Goal: Task Accomplishment & Management: Manage account settings

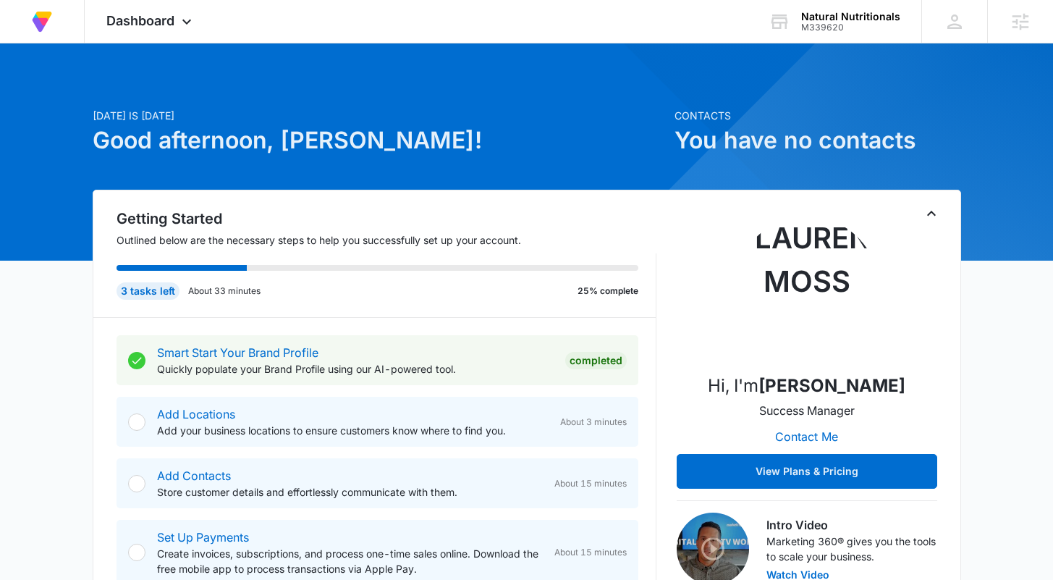
drag, startPoint x: 364, startPoint y: 143, endPoint x: 282, endPoint y: 140, distance: 81.8
click at [282, 140] on h1 "Good afternoon, [PERSON_NAME]!" at bounding box center [379, 140] width 573 height 35
click at [423, 133] on h1 "Good afternoon, [PERSON_NAME]!" at bounding box center [379, 140] width 573 height 35
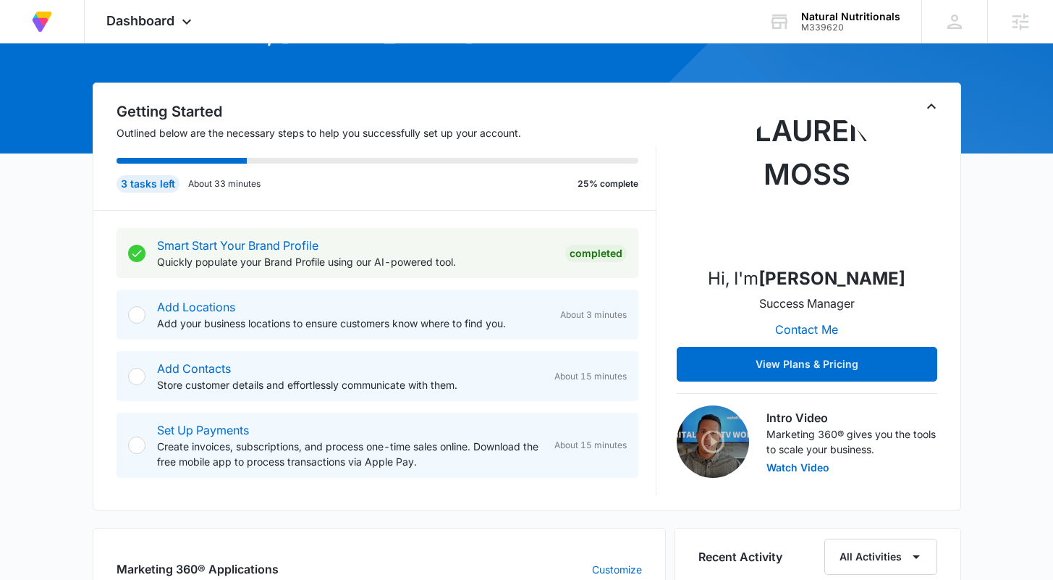
scroll to position [119, 0]
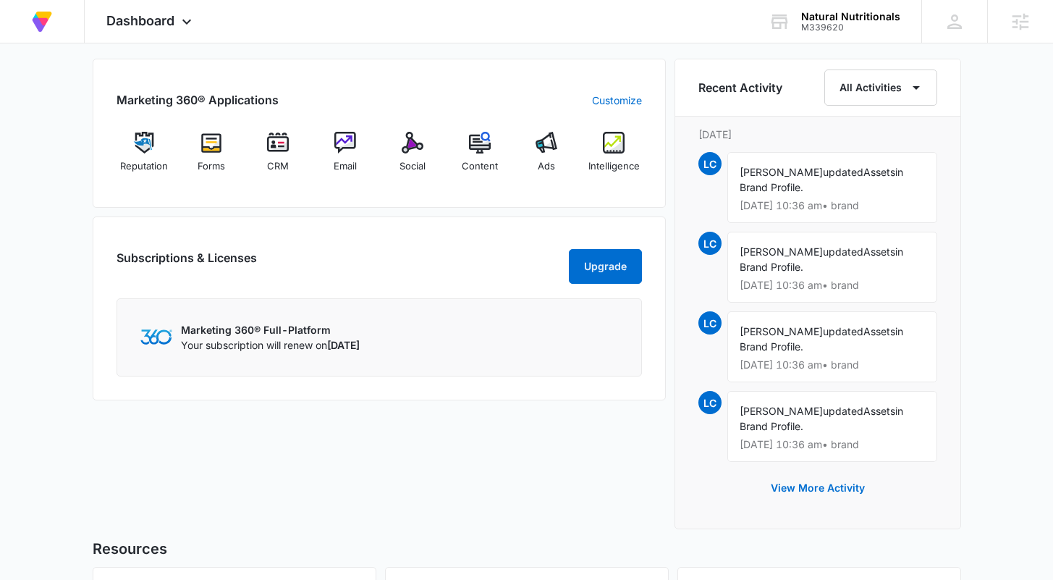
scroll to position [579, 0]
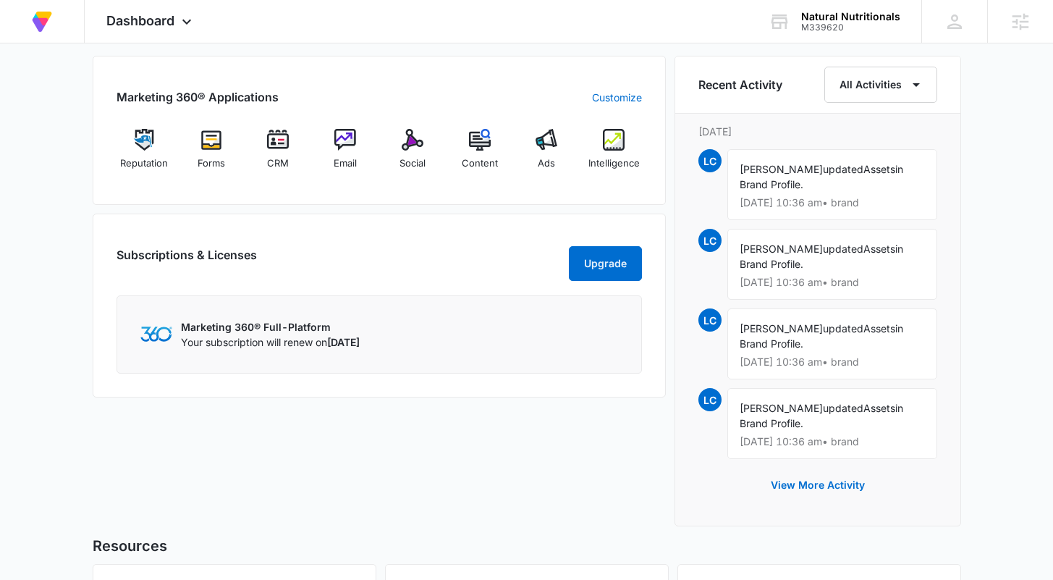
click at [1000, 346] on div "[DATE] is [DATE] Good afternoon, [PERSON_NAME]! Contacts You have no contacts G…" at bounding box center [526, 138] width 1053 height 1311
drag, startPoint x: 687, startPoint y: 79, endPoint x: 789, endPoint y: 88, distance: 101.7
click at [789, 88] on div "Recent Activity All Activities" at bounding box center [817, 84] width 285 height 57
click at [789, 88] on div "Recent Activity All Activities" at bounding box center [817, 85] width 239 height 36
click at [666, 210] on div "Marketing 360® Applications Customize Reputation Forms CRM Email Social Content…" at bounding box center [527, 295] width 868 height 479
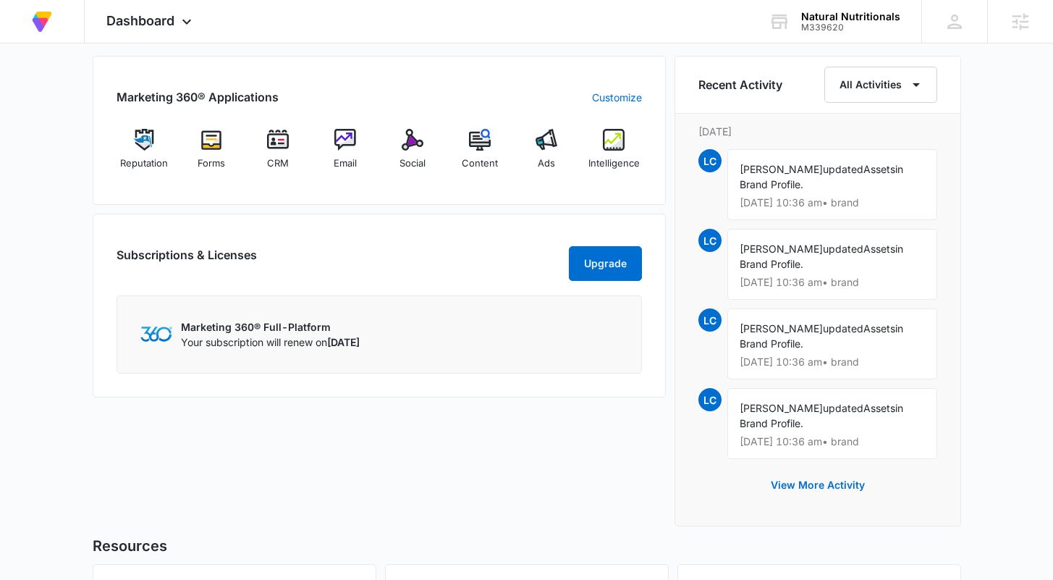
click at [993, 303] on div "[DATE] is [DATE] Good afternoon, [PERSON_NAME]! Contacts You have no contacts G…" at bounding box center [526, 138] width 1053 height 1311
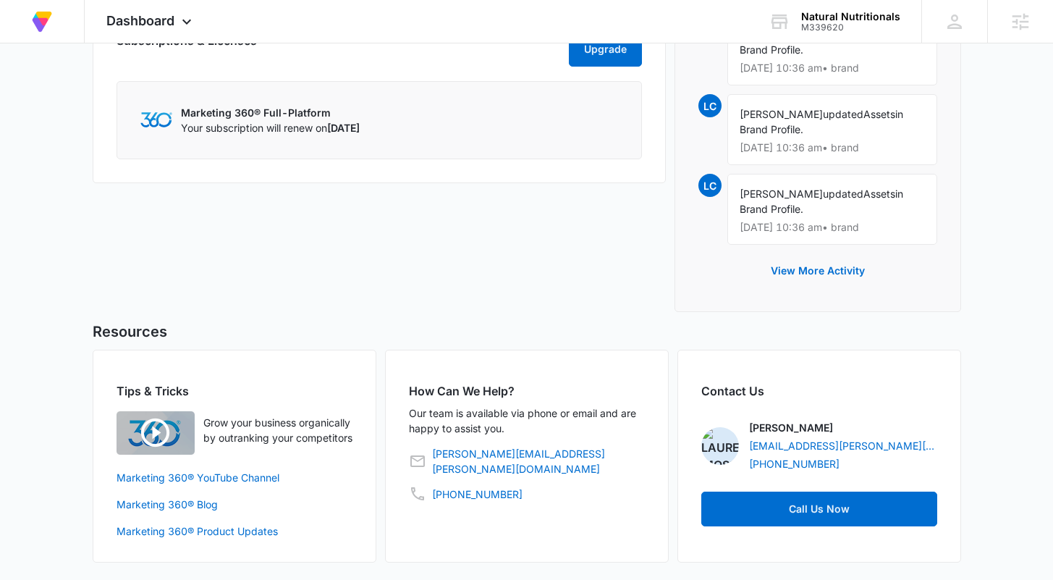
scroll to position [802, 0]
click at [949, 412] on div "Contact Us [PERSON_NAME] [PERSON_NAME][EMAIL_ADDRESS][PERSON_NAME][DOMAIN_NAME]…" at bounding box center [819, 455] width 284 height 213
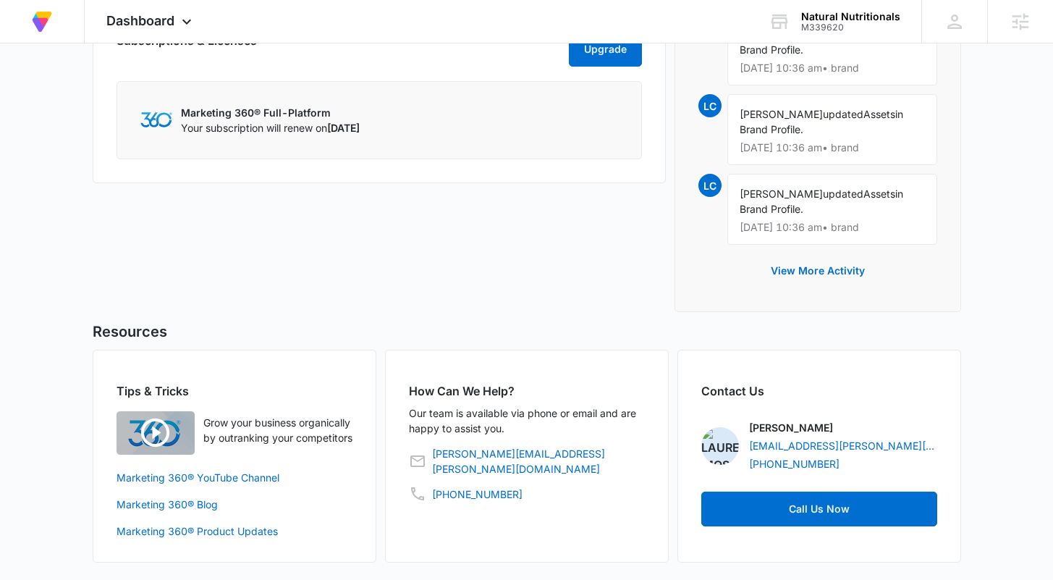
scroll to position [0, 0]
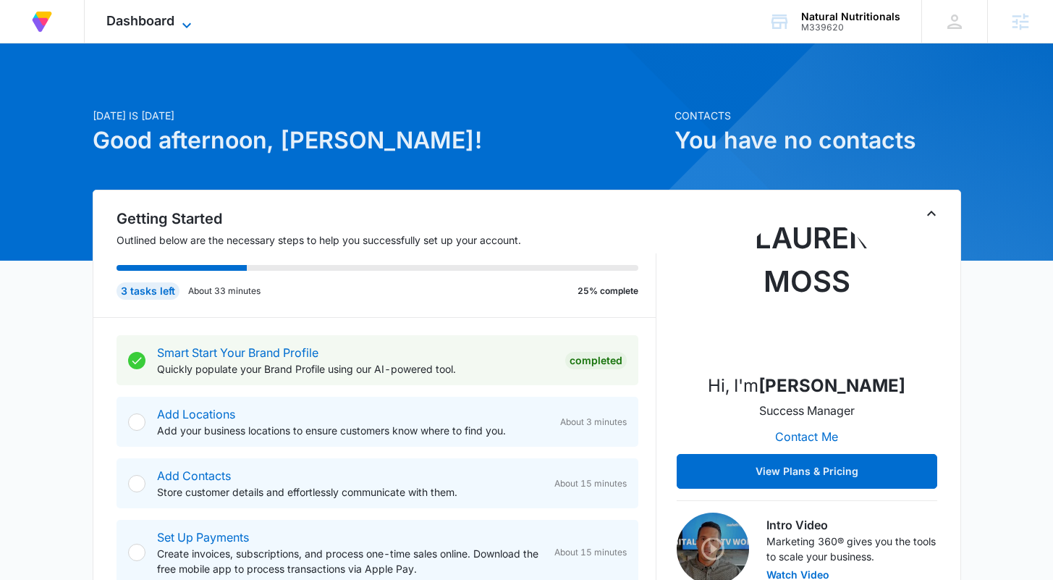
click at [187, 22] on icon at bounding box center [186, 25] width 17 height 17
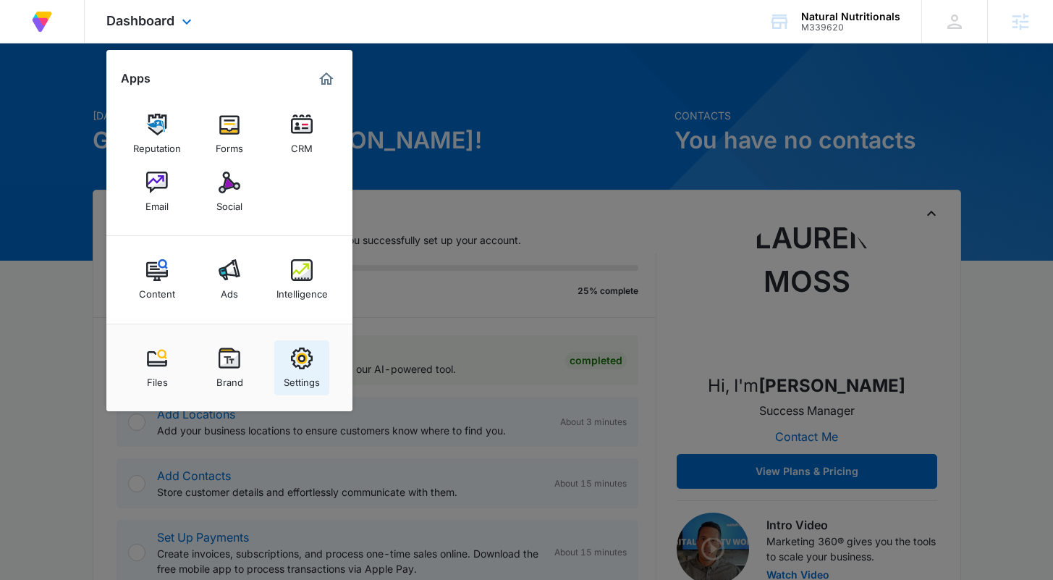
click at [302, 355] on img at bounding box center [302, 358] width 22 height 22
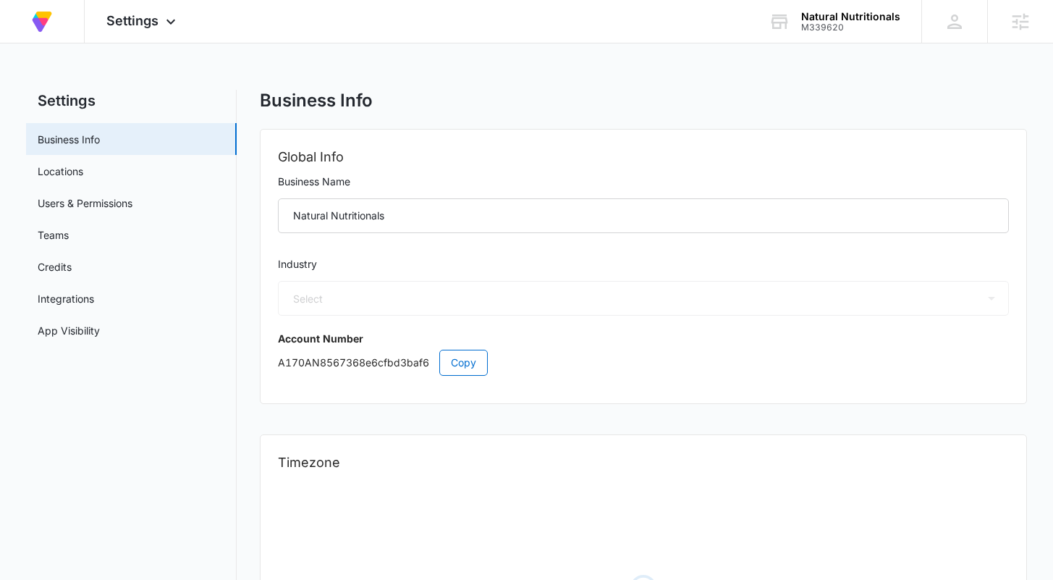
select select "45"
select select "US"
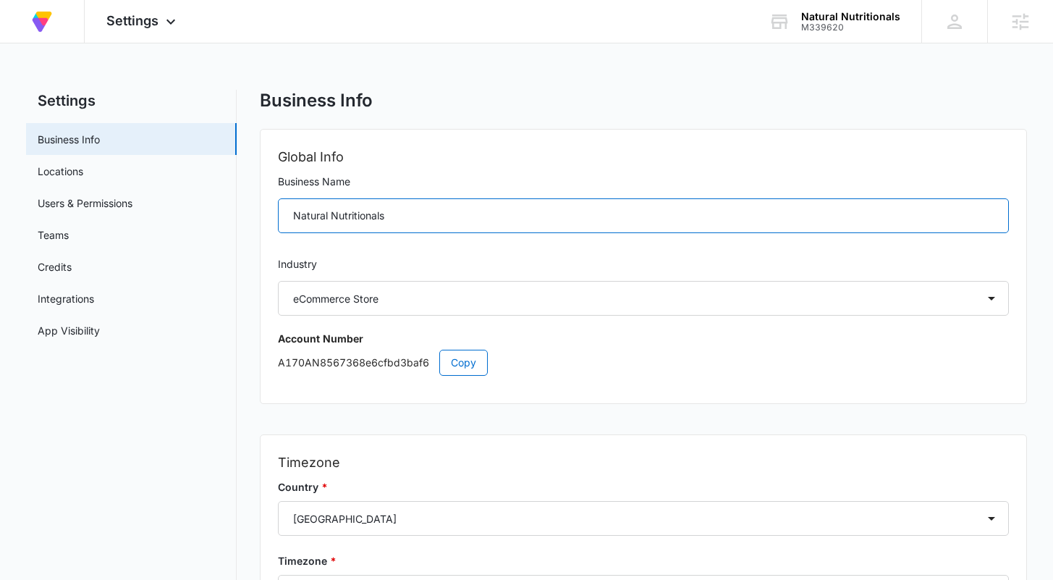
drag, startPoint x: 289, startPoint y: 218, endPoint x: 436, endPoint y: 217, distance: 146.9
click at [436, 217] on input "Natural Nutritionals" at bounding box center [643, 215] width 730 height 35
click at [428, 213] on input "Natural Nutritionals" at bounding box center [643, 215] width 730 height 35
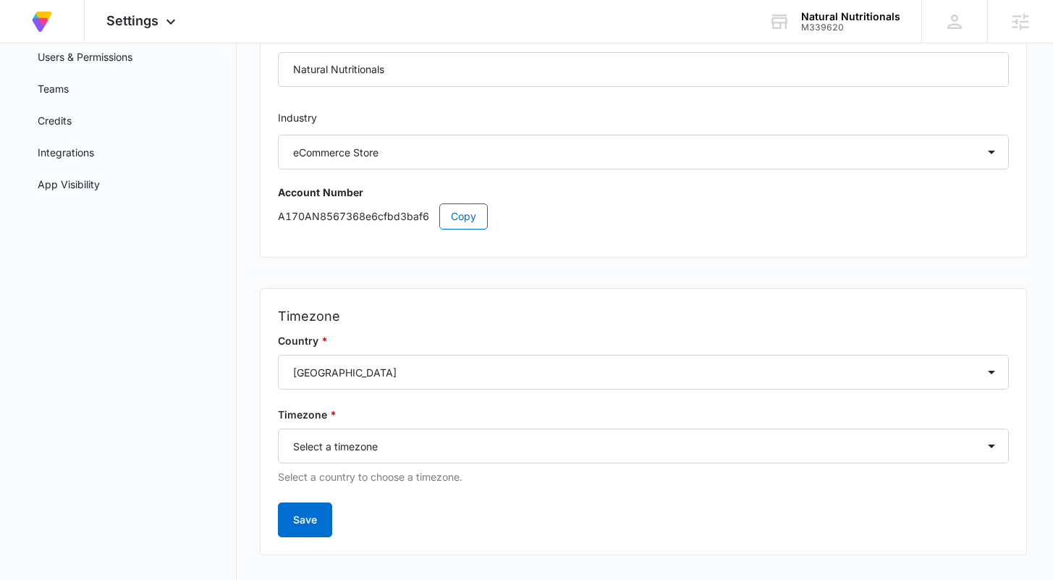
scroll to position [169, 0]
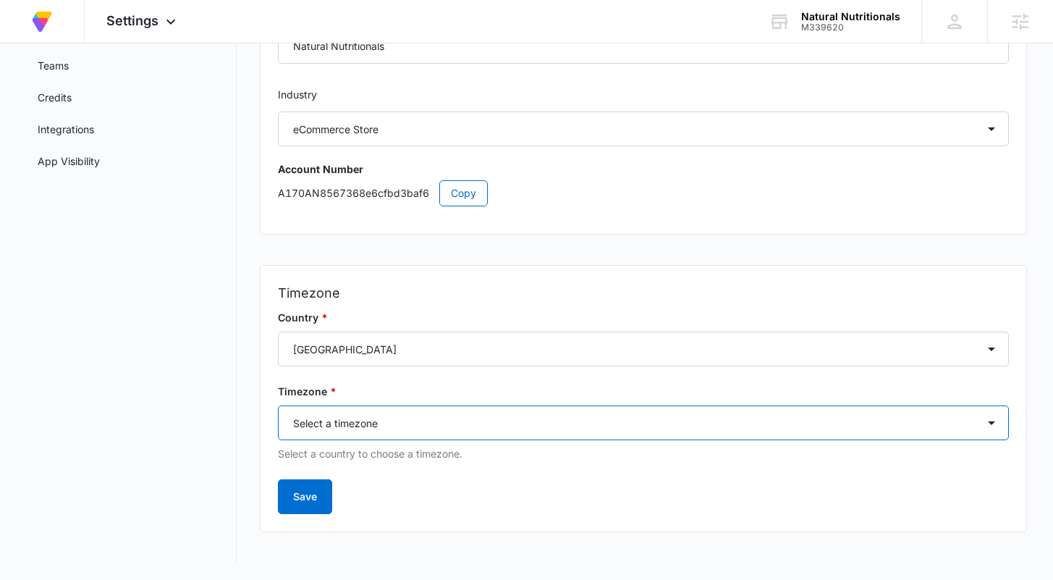
click at [429, 421] on select "Select a timezone Select a timezone [GEOGRAPHIC_DATA]/[GEOGRAPHIC_DATA] [GEOGRA…" at bounding box center [643, 422] width 730 height 35
select select "America/New_York"
click at [278, 405] on select "Select a timezone Select a timezone [GEOGRAPHIC_DATA]/[GEOGRAPHIC_DATA] [GEOGRA…" at bounding box center [643, 422] width 730 height 35
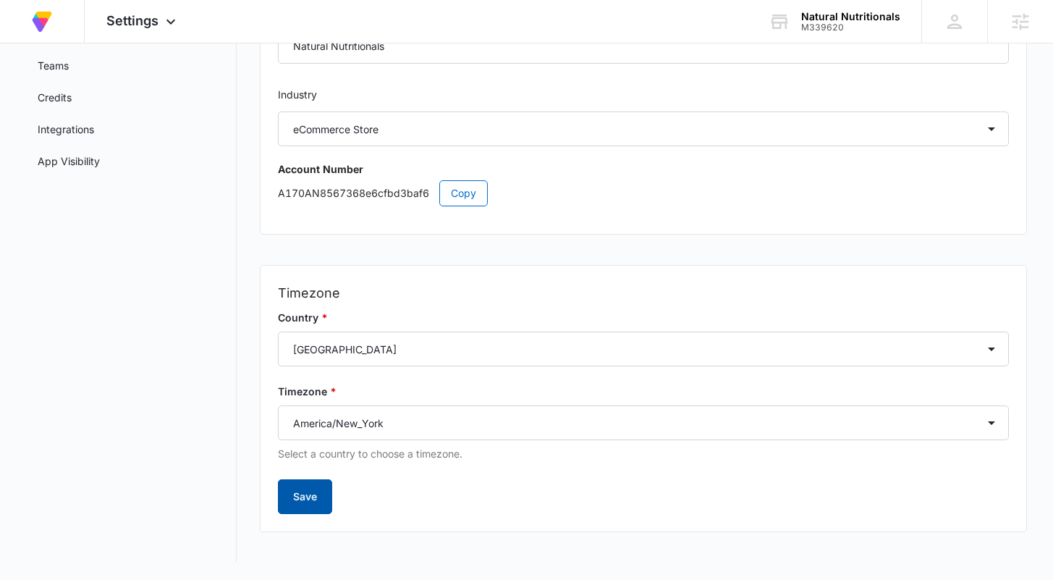
click at [297, 494] on button "Save" at bounding box center [305, 496] width 54 height 35
click at [254, 369] on div "Settings Business Info Locations Users & Permissions Teams Credits Integrations…" at bounding box center [526, 241] width 1000 height 642
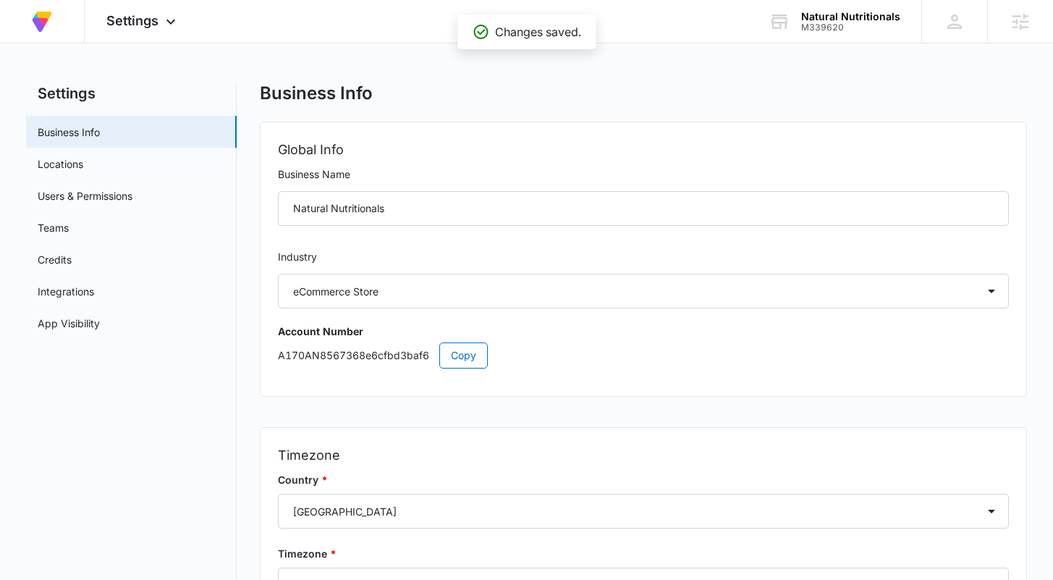
scroll to position [0, 0]
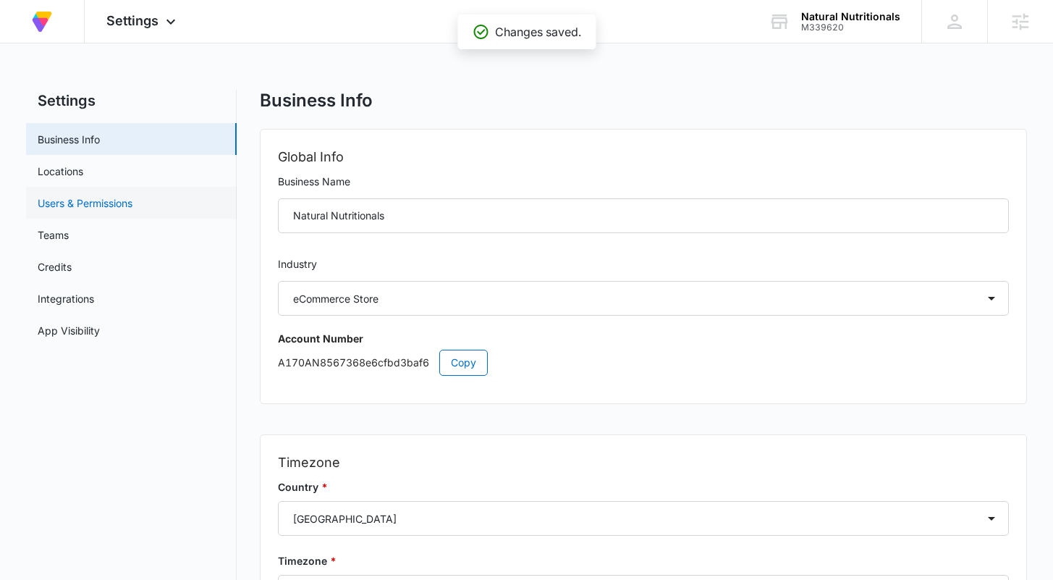
click at [124, 204] on link "Users & Permissions" at bounding box center [85, 202] width 95 height 15
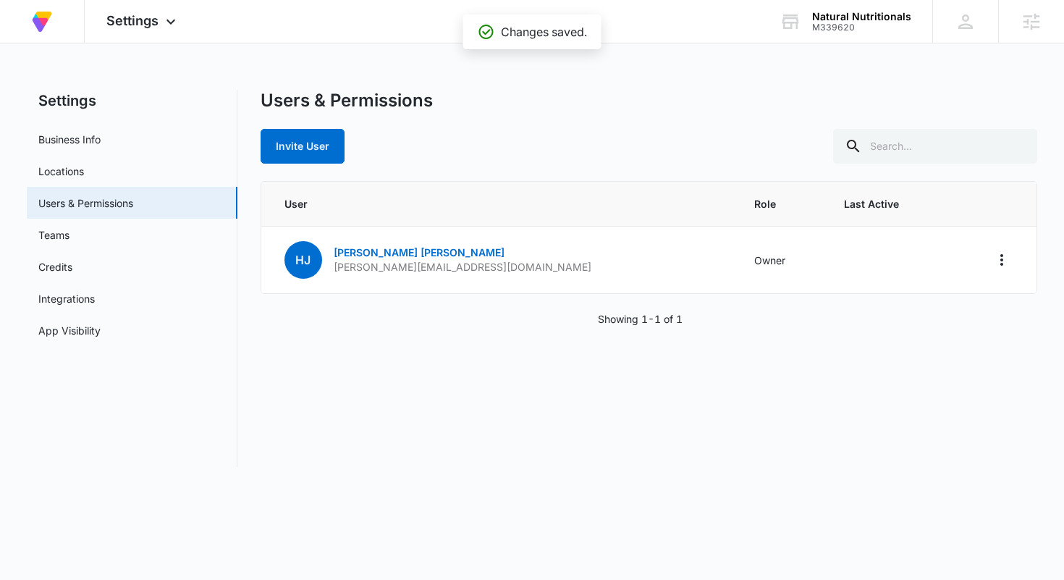
click at [518, 153] on div "Invite User" at bounding box center [648, 146] width 777 height 35
click at [307, 153] on button "Invite User" at bounding box center [302, 146] width 84 height 35
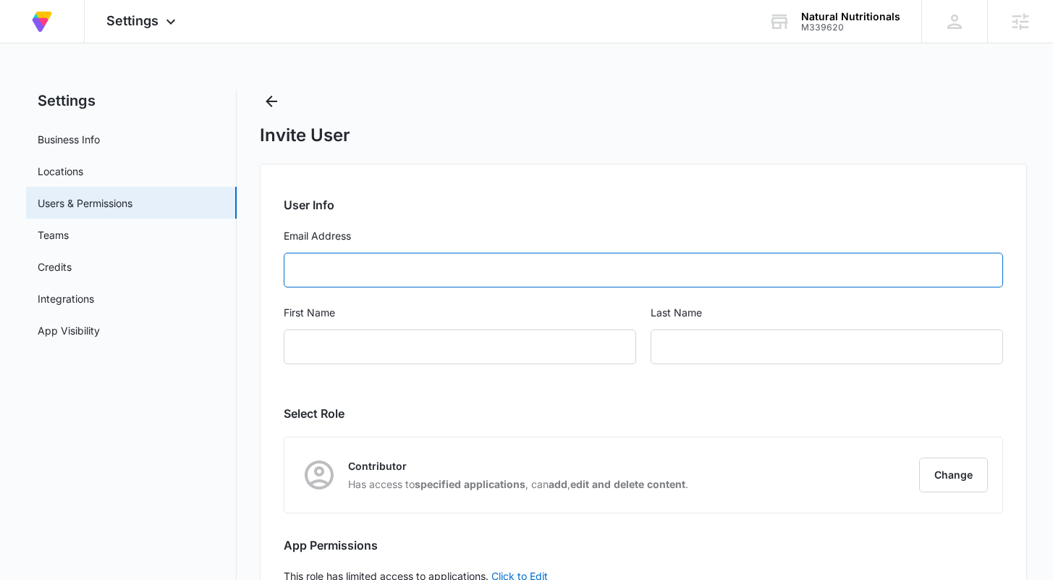
click at [348, 266] on input "Email Address" at bounding box center [643, 269] width 718 height 35
paste input "[EMAIL_ADDRESS][DOMAIN_NAME]"
type input "[EMAIL_ADDRESS][DOMAIN_NAME]"
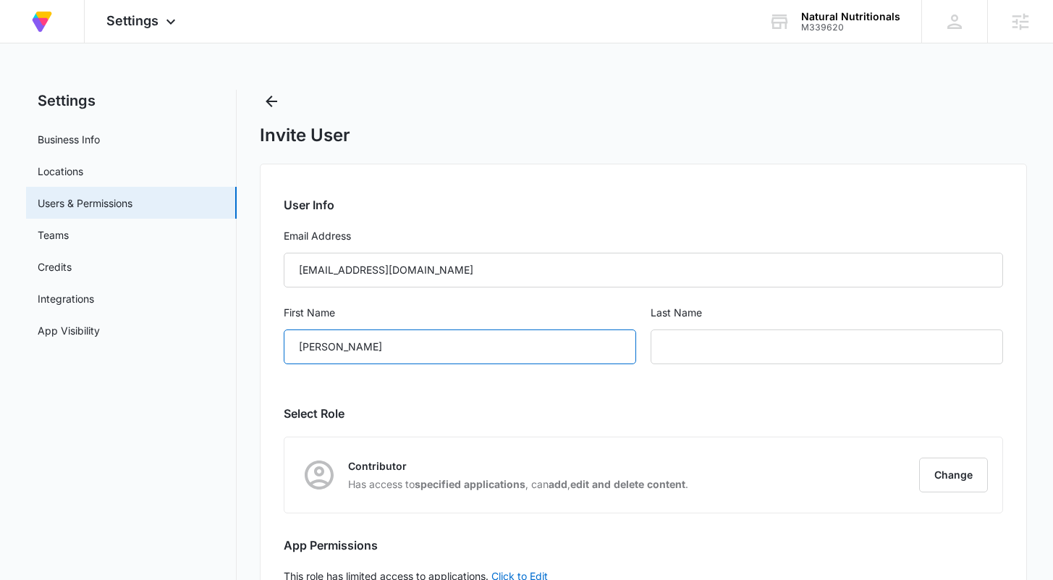
type input "[PERSON_NAME]"
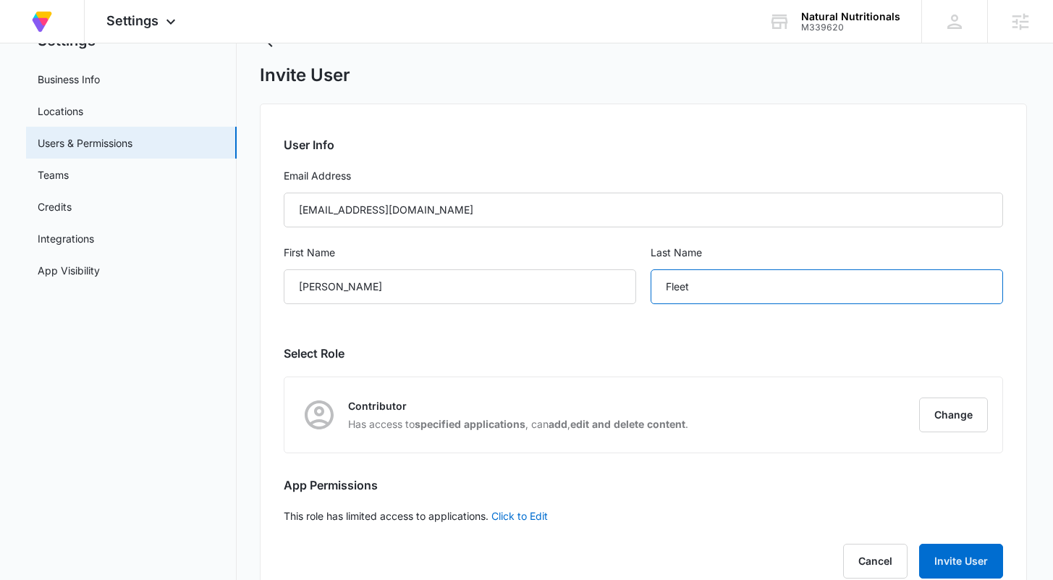
scroll to position [100, 0]
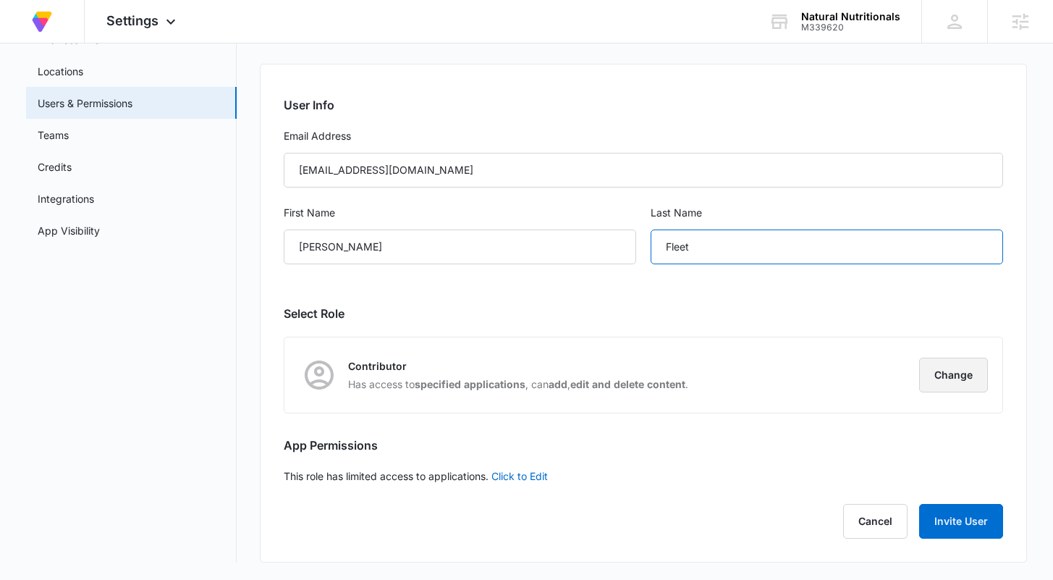
type input "Fleet"
click at [954, 378] on button "Change" at bounding box center [953, 374] width 69 height 35
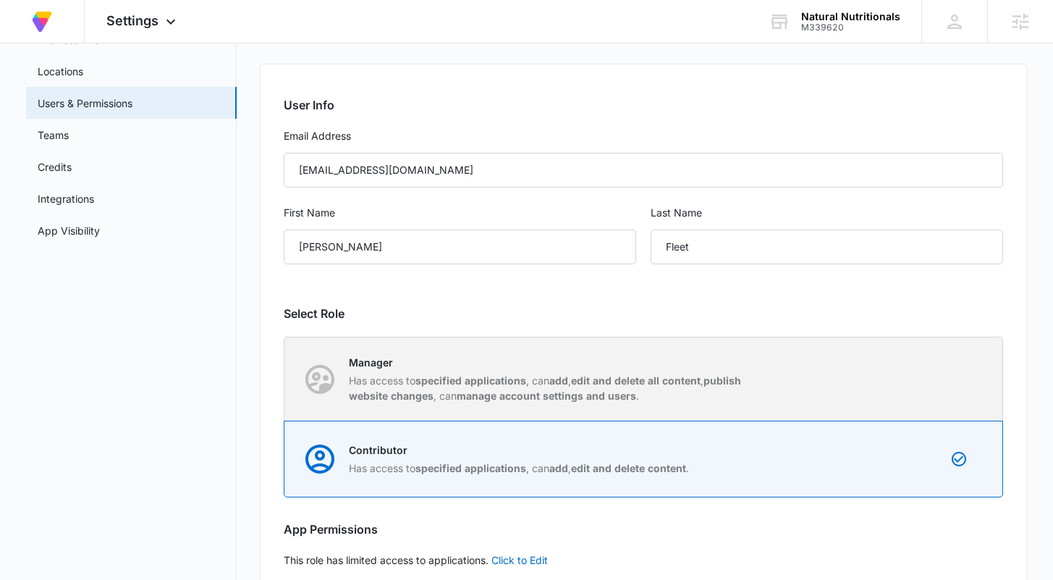
click at [593, 367] on p "Manager" at bounding box center [552, 362] width 407 height 15
click at [285, 378] on input "Manager Has access to specified applications , can add , edit and delete all co…" at bounding box center [284, 378] width 1 height 1
radio input "true"
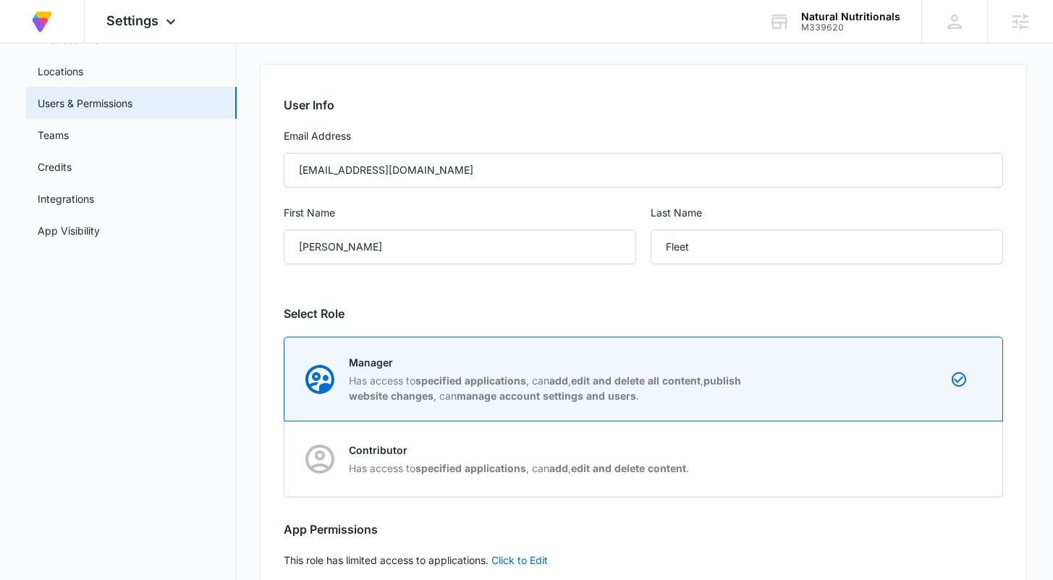
click at [1022, 332] on div "User Info Email Address [EMAIL_ADDRESS][DOMAIN_NAME] First Name [PERSON_NAME] L…" at bounding box center [643, 355] width 766 height 582
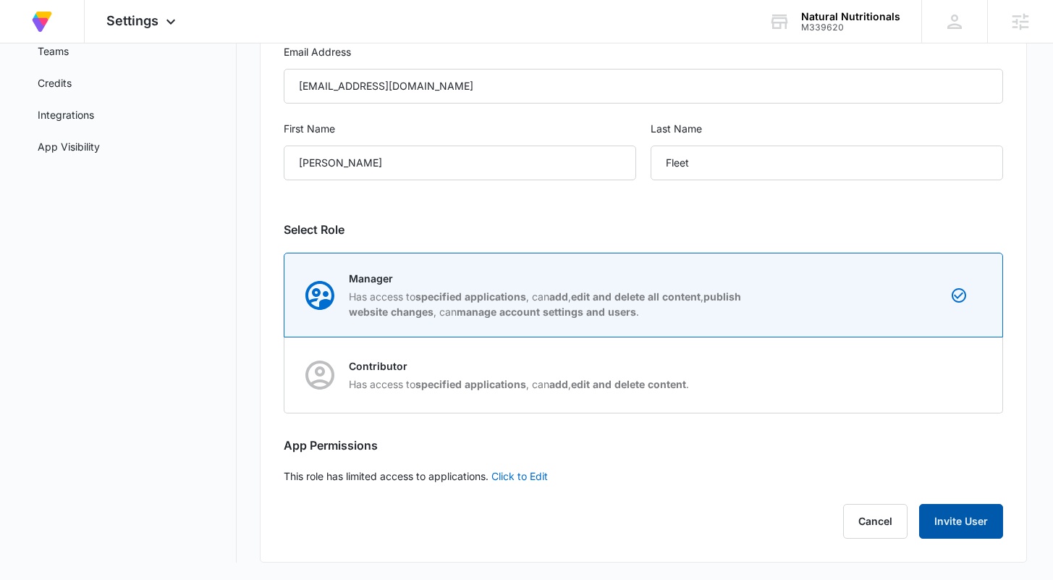
click at [958, 534] on button "Invite User" at bounding box center [961, 521] width 84 height 35
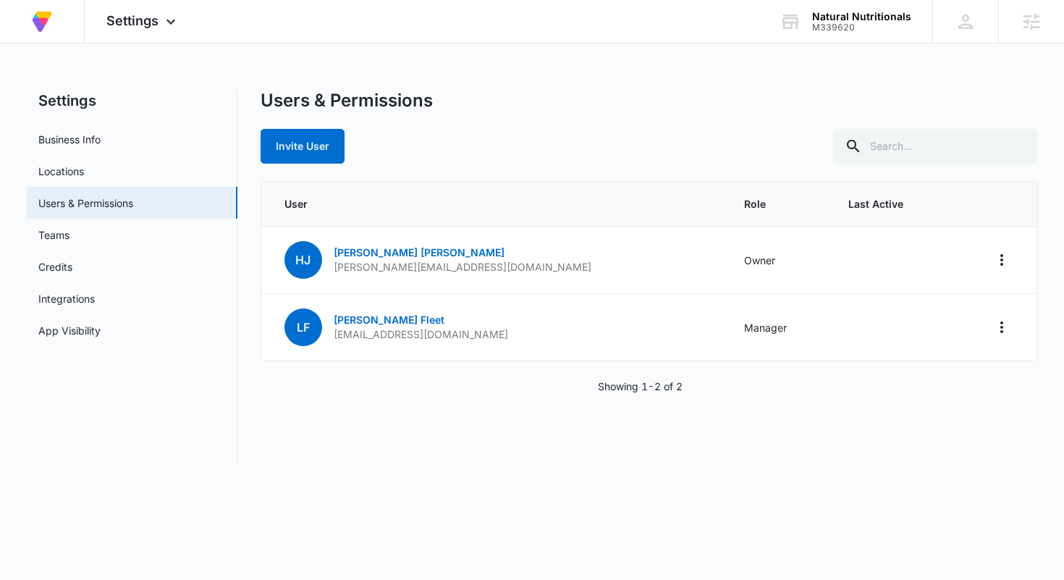
click at [989, 407] on div "Users & Permissions Invite User User Role Last Active HJ [PERSON_NAME] [PERSON_…" at bounding box center [648, 278] width 777 height 377
click at [384, 385] on div "Showing 1-2 of 2" at bounding box center [648, 385] width 777 height 15
click at [384, 384] on div "Showing 1-2 of 2" at bounding box center [648, 385] width 777 height 15
click at [471, 127] on div "Users & Permissions Invite User" at bounding box center [648, 127] width 777 height 74
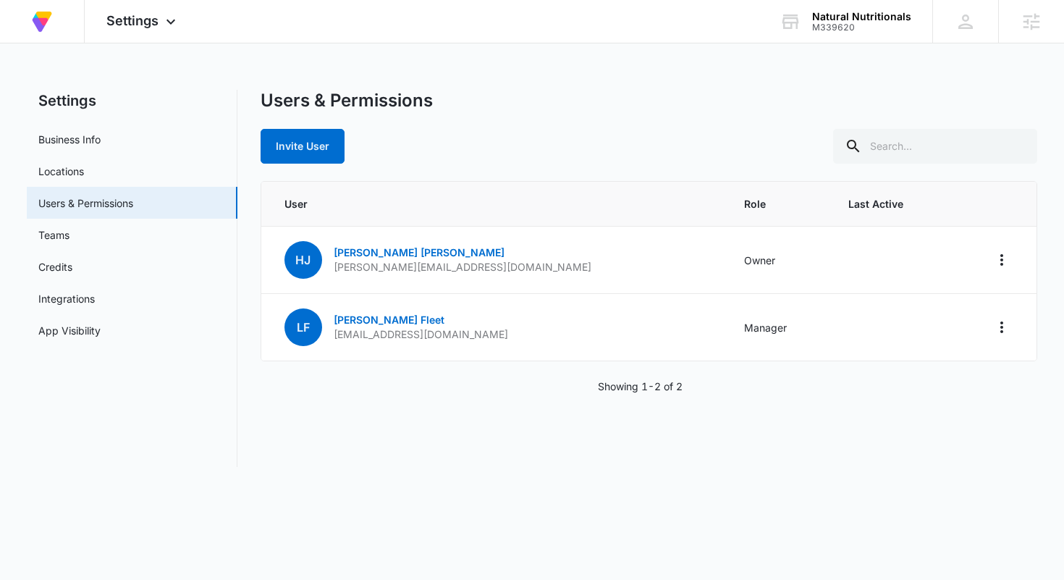
click at [471, 127] on div "Users & Permissions Invite User" at bounding box center [648, 127] width 777 height 74
click at [394, 446] on div "Users & Permissions Invite User User Role Last Active HJ [PERSON_NAME] [PERSON_…" at bounding box center [648, 278] width 777 height 377
click at [241, 236] on div "Settings Business Info Locations Users & Permissions Teams Credits Integrations…" at bounding box center [532, 278] width 1011 height 377
click at [245, 317] on div "Settings Business Info Locations Users & Permissions Teams Credits Integrations…" at bounding box center [532, 278] width 1011 height 377
click at [245, 299] on div "Settings Business Info Locations Users & Permissions Teams Credits Integrations…" at bounding box center [532, 278] width 1011 height 377
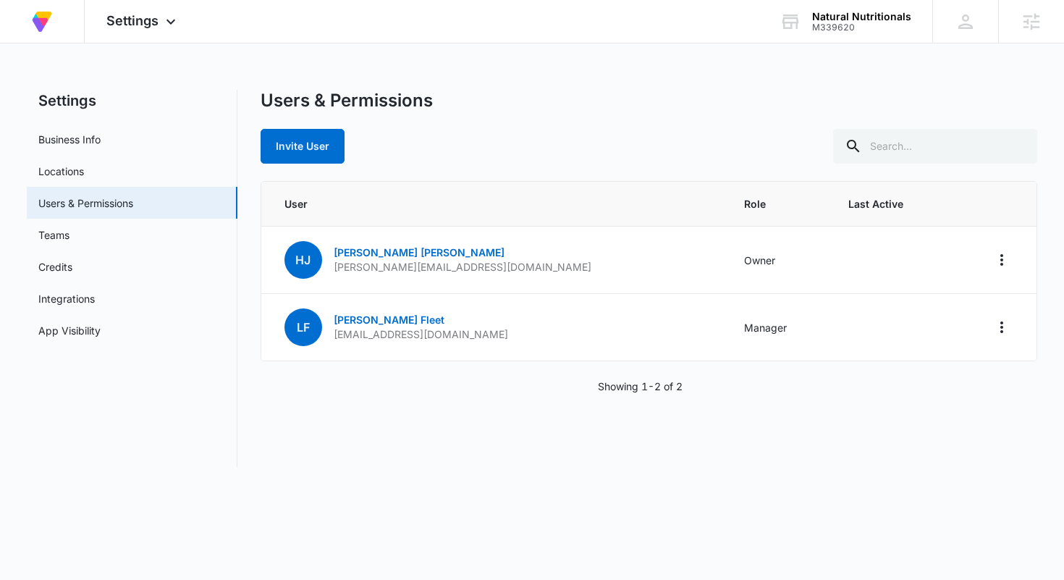
click at [245, 299] on div "Settings Business Info Locations Users & Permissions Teams Credits Integrations…" at bounding box center [532, 278] width 1011 height 377
click at [472, 412] on div "Users & Permissions Invite User User Role Last Active HJ [PERSON_NAME] [PERSON_…" at bounding box center [648, 278] width 777 height 377
click at [468, 411] on div "Users & Permissions Invite User User Role Last Active HJ [PERSON_NAME] [PERSON_…" at bounding box center [648, 278] width 777 height 377
click at [485, 412] on div "Users & Permissions Invite User User Role Last Active HJ [PERSON_NAME] [PERSON_…" at bounding box center [648, 278] width 777 height 377
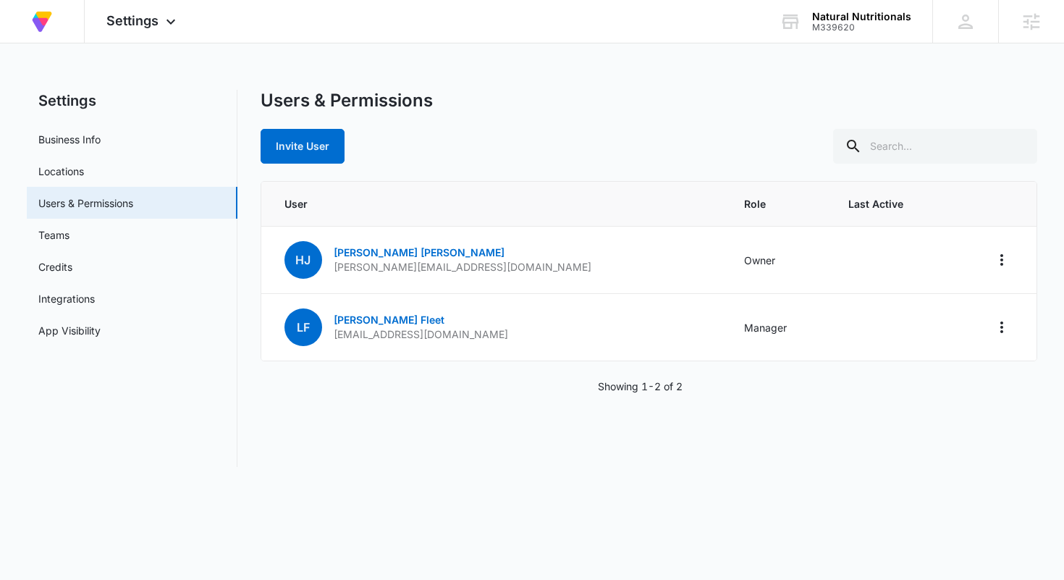
click at [485, 411] on div "Users & Permissions Invite User User Role Last Active HJ [PERSON_NAME] [PERSON_…" at bounding box center [648, 278] width 777 height 377
click at [263, 375] on div "User Role Last Active HJ [PERSON_NAME] [PERSON_NAME][EMAIL_ADDRESS][DOMAIN_NAME…" at bounding box center [648, 287] width 777 height 213
click at [40, 22] on img at bounding box center [42, 22] width 26 height 26
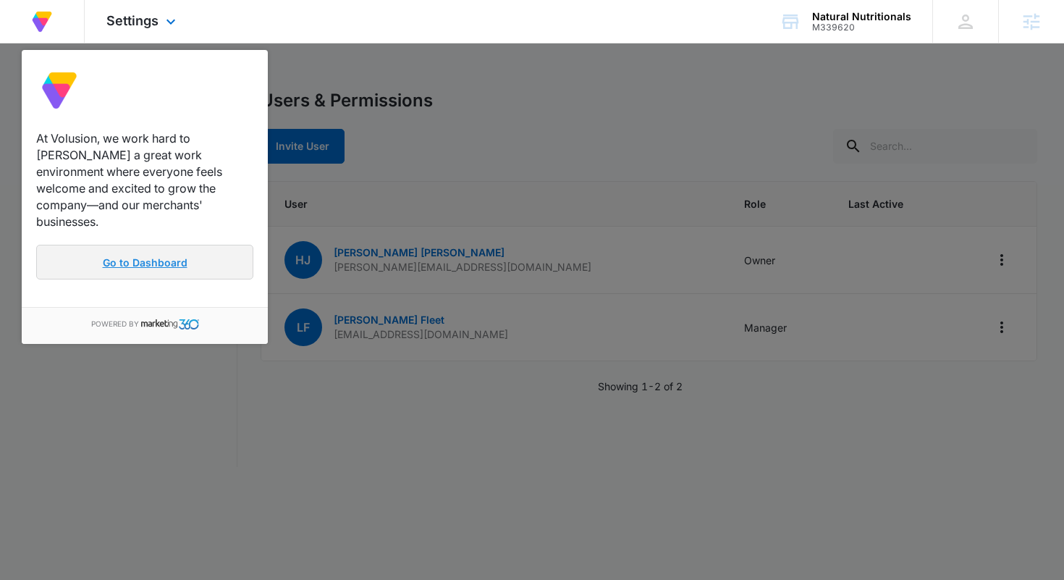
click at [172, 245] on link "Go to Dashboard" at bounding box center [144, 262] width 217 height 35
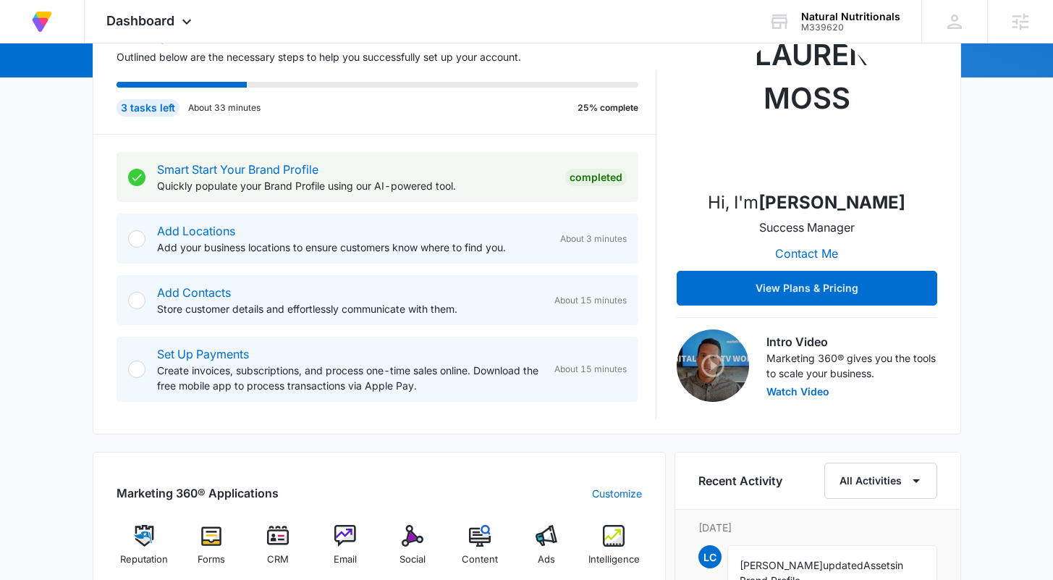
scroll to position [449, 0]
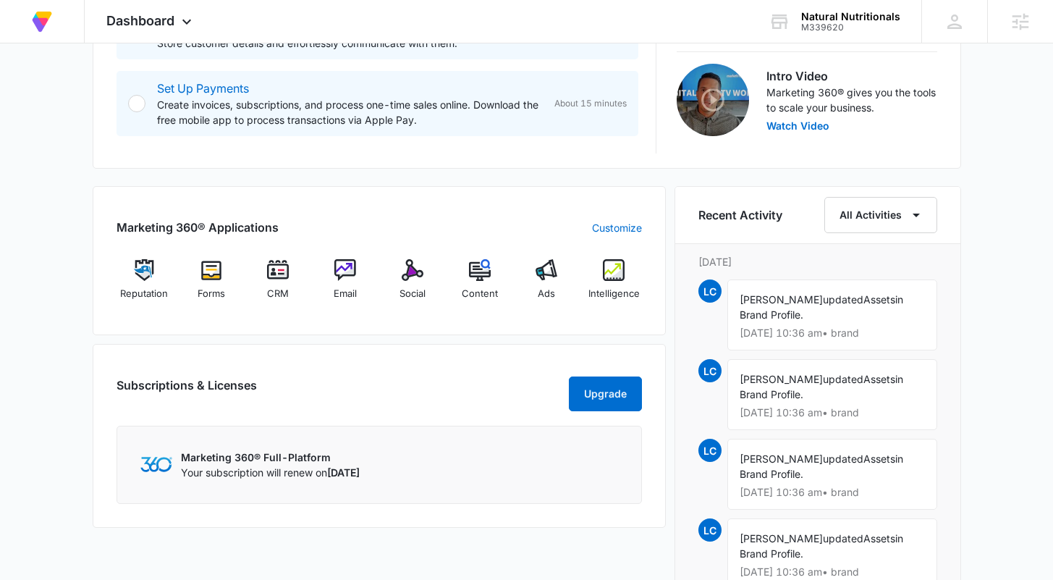
click at [590, 320] on div "Marketing 360® Applications Customize Reputation Forms CRM Email Social Content…" at bounding box center [379, 260] width 573 height 149
click at [624, 320] on div "Marketing 360® Applications Customize Reputation Forms CRM Email Social Content…" at bounding box center [379, 260] width 573 height 149
click at [1014, 275] on div "[DATE] is [DATE] Good afternoon, [PERSON_NAME]! Contacts You have no contacts G…" at bounding box center [526, 268] width 1053 height 1311
click at [1028, 321] on div "[DATE] is [DATE] Good afternoon, [PERSON_NAME]! Contacts You have no contacts G…" at bounding box center [526, 268] width 1053 height 1311
click at [1028, 322] on div "[DATE] is [DATE] Good afternoon, [PERSON_NAME]! Contacts You have no contacts G…" at bounding box center [526, 268] width 1053 height 1311
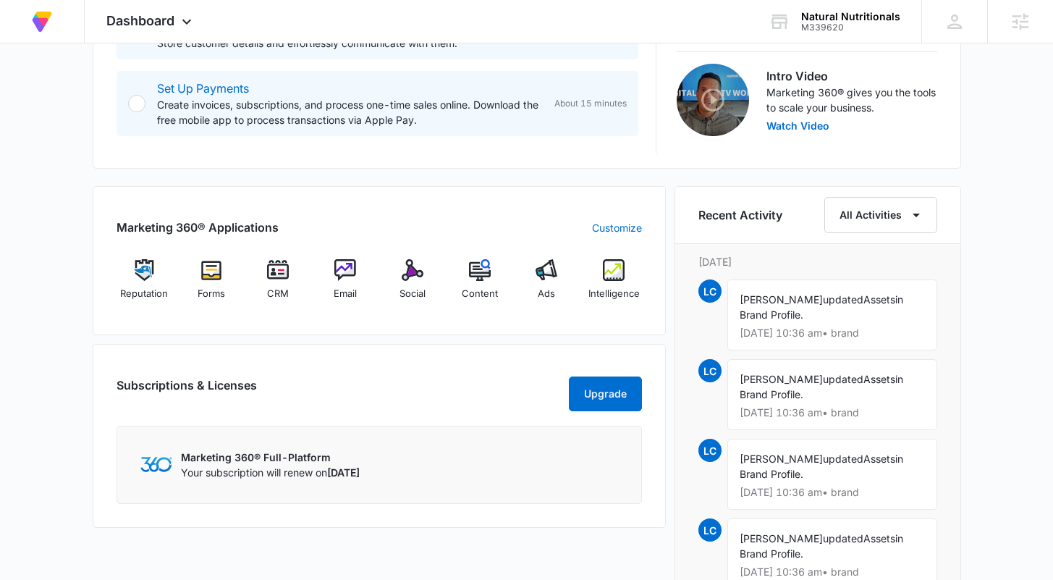
click at [1015, 320] on div "[DATE] is [DATE] Good afternoon, [PERSON_NAME]! Contacts You have no contacts G…" at bounding box center [526, 268] width 1053 height 1311
click at [995, 343] on div "[DATE] is [DATE] Good afternoon, [PERSON_NAME]! Contacts You have no contacts G…" at bounding box center [526, 268] width 1053 height 1311
click at [399, 339] on div "Marketing 360® Applications Customize Reputation Forms CRM Email Social Content…" at bounding box center [379, 425] width 573 height 479
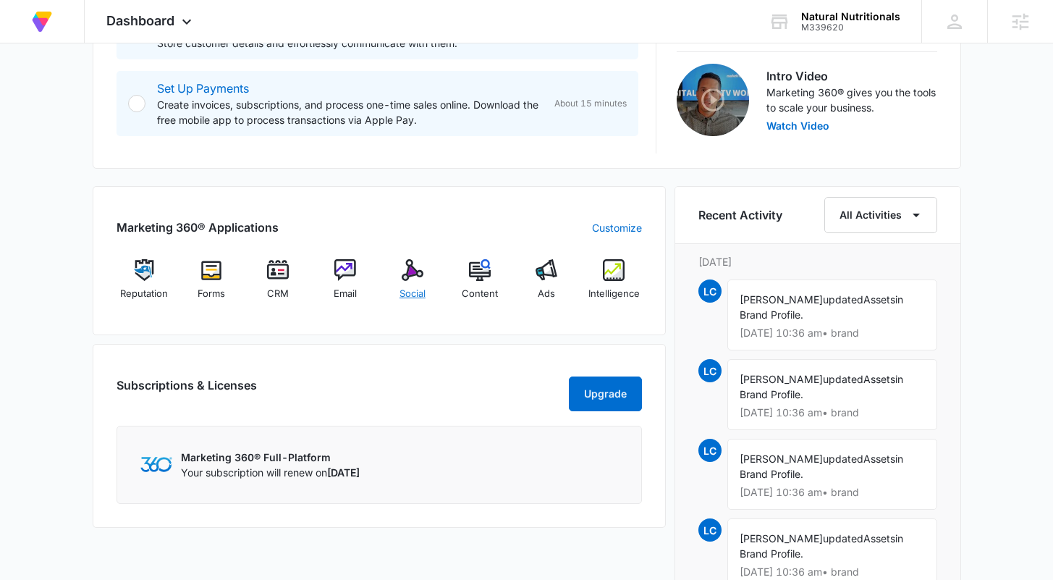
click at [412, 289] on span "Social" at bounding box center [412, 293] width 26 height 14
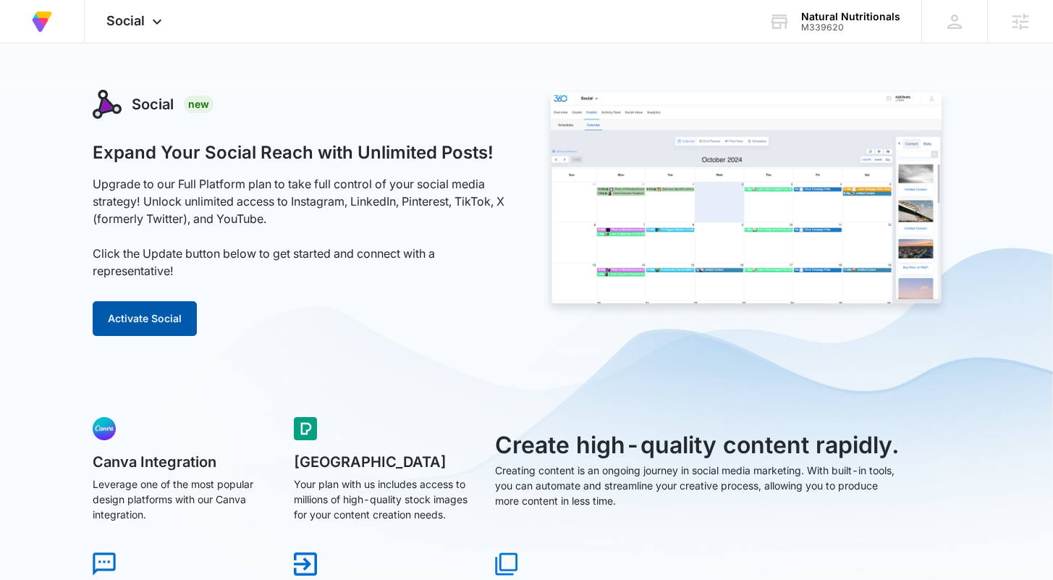
click at [161, 315] on button "Activate Social" at bounding box center [145, 318] width 104 height 35
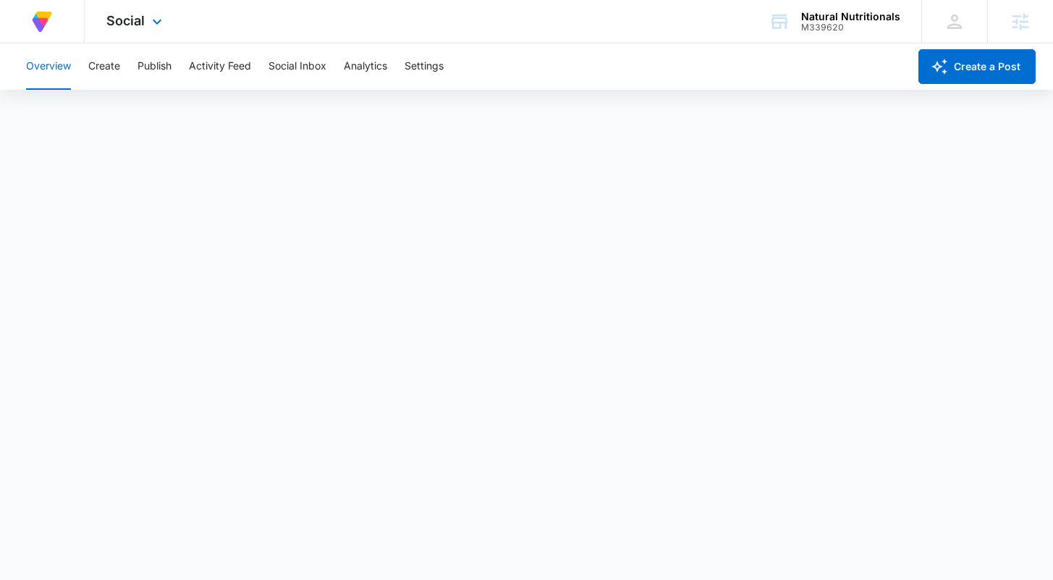
click at [600, 31] on div "At Volusion, we work hard to [PERSON_NAME] a great work environment where every…" at bounding box center [526, 21] width 1053 height 43
click at [50, 21] on img at bounding box center [42, 22] width 26 height 26
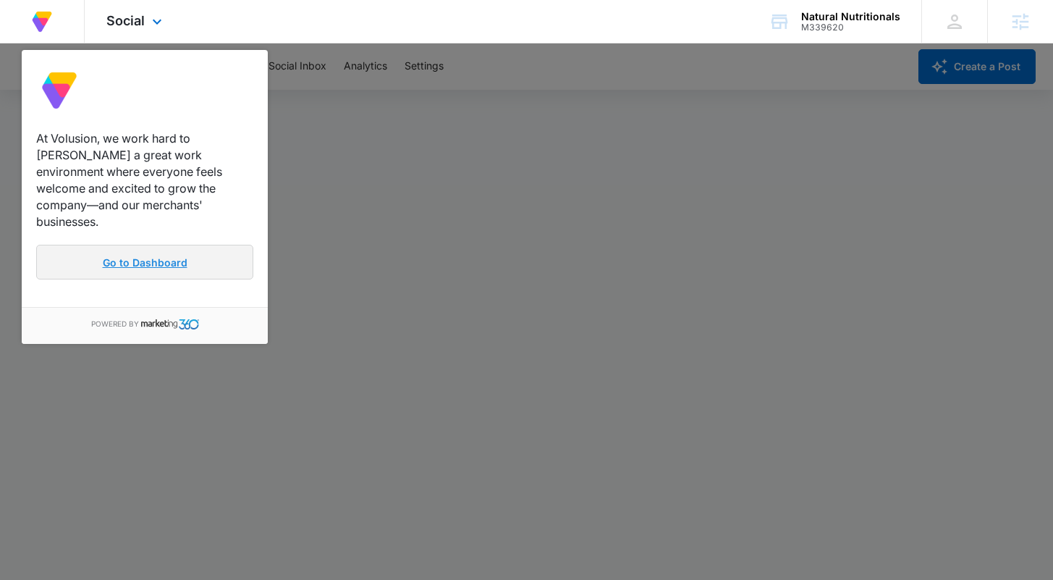
click at [194, 245] on link "Go to Dashboard" at bounding box center [144, 262] width 217 height 35
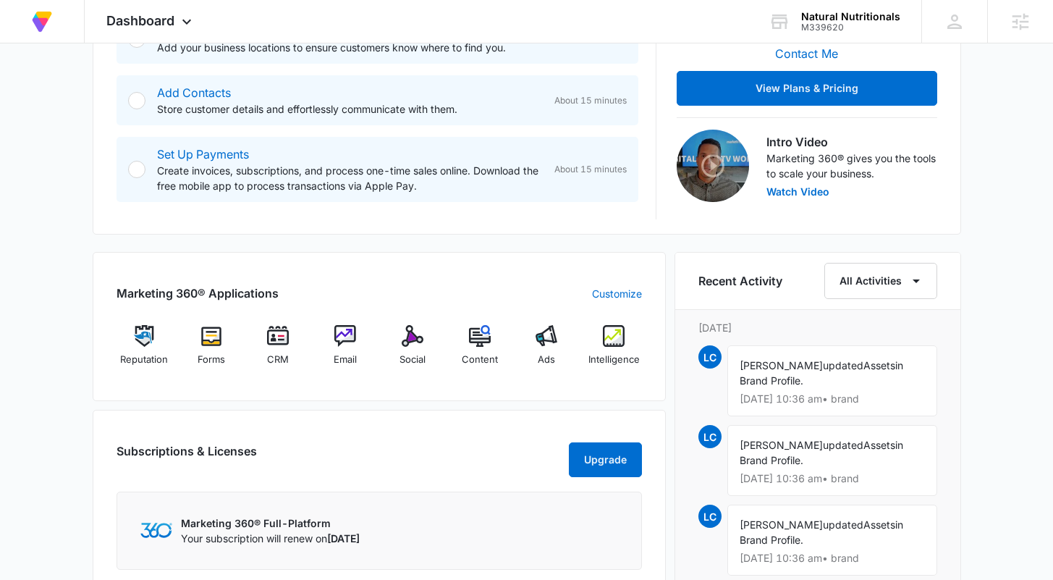
scroll to position [383, 0]
click at [1016, 334] on div "[DATE] is [DATE] Good afternoon, [PERSON_NAME]! Contacts You have no contacts G…" at bounding box center [526, 333] width 1053 height 1311
